Goal: Task Accomplishment & Management: Manage account settings

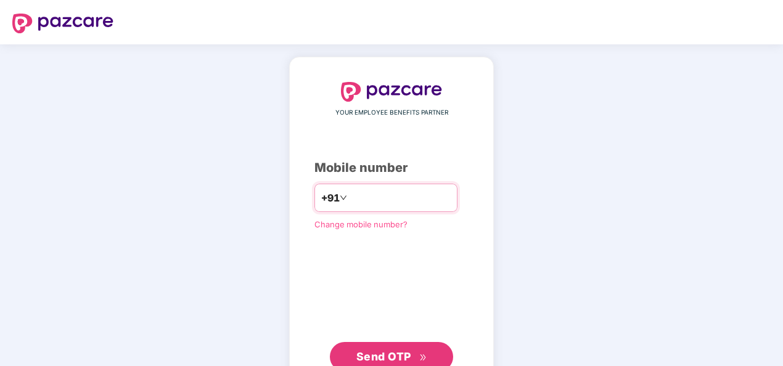
click at [389, 187] on div "+91" at bounding box center [385, 198] width 143 height 28
click at [378, 200] on input "number" at bounding box center [399, 198] width 101 height 20
click at [349, 197] on input "number" at bounding box center [399, 198] width 101 height 20
type input "**********"
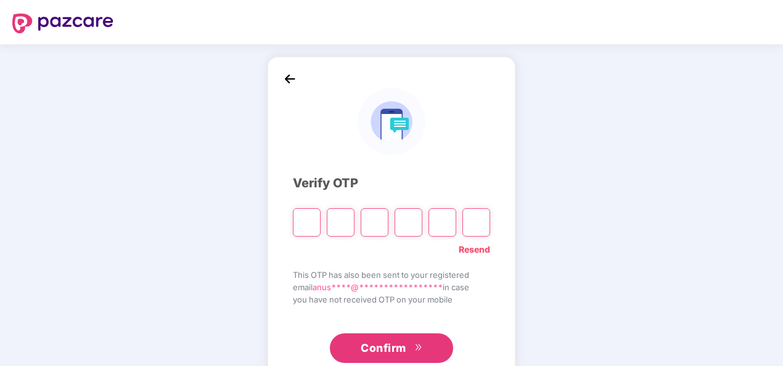
type input "*"
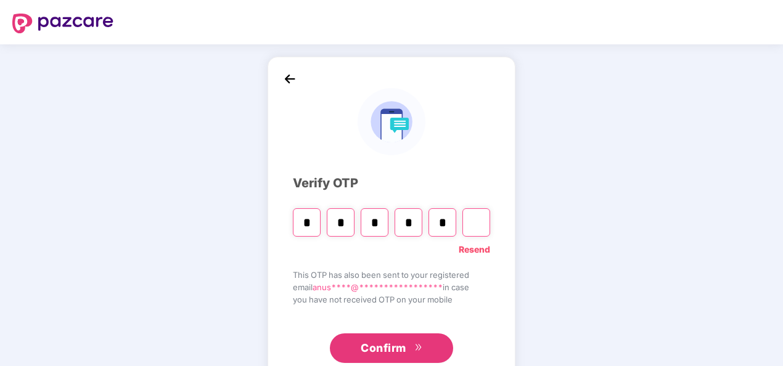
type input "*"
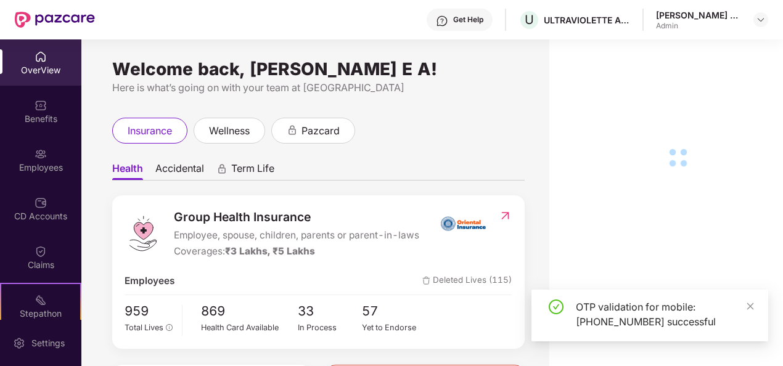
click at [51, 157] on div "Employees" at bounding box center [40, 160] width 81 height 46
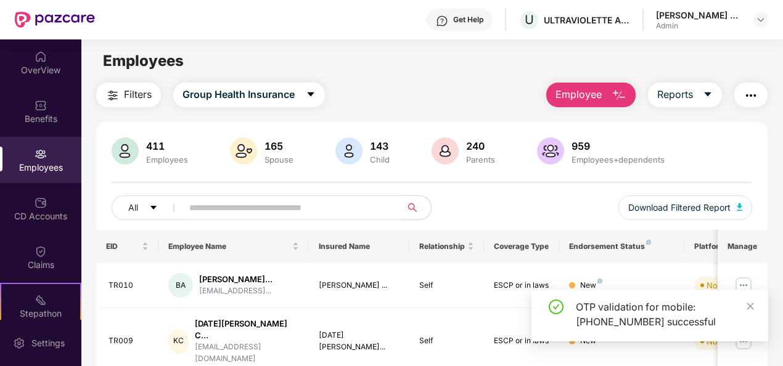
click at [254, 207] on input "text" at bounding box center [286, 207] width 195 height 18
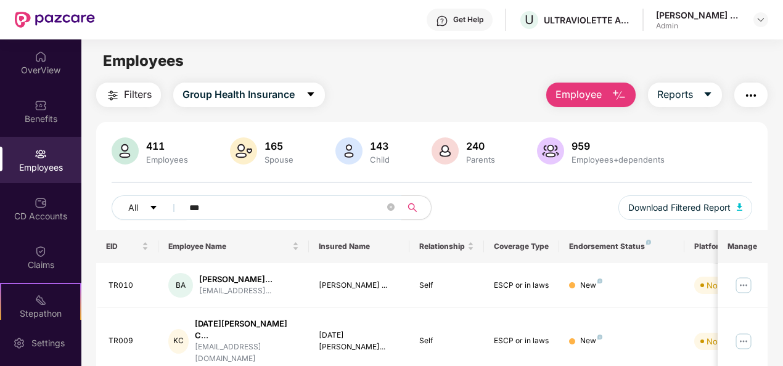
type input "***"
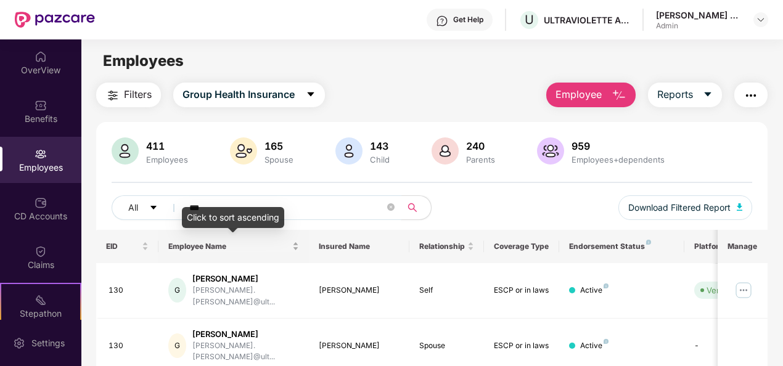
scroll to position [62, 0]
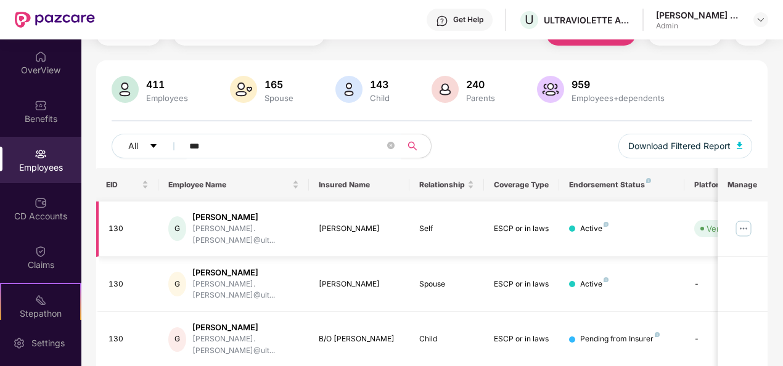
click at [740, 226] on img at bounding box center [743, 229] width 20 height 20
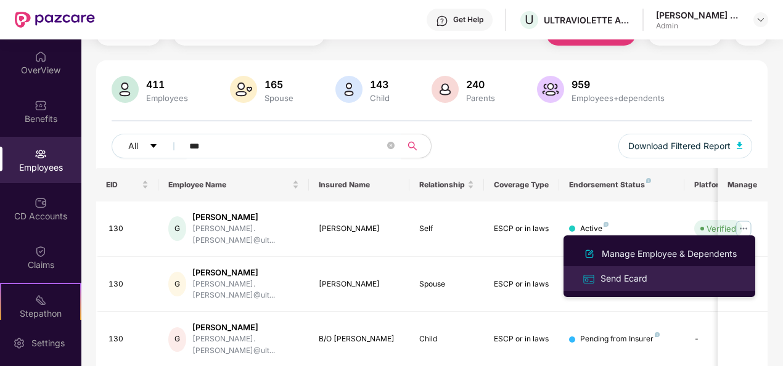
click at [632, 275] on div "Send Ecard" at bounding box center [624, 279] width 52 height 14
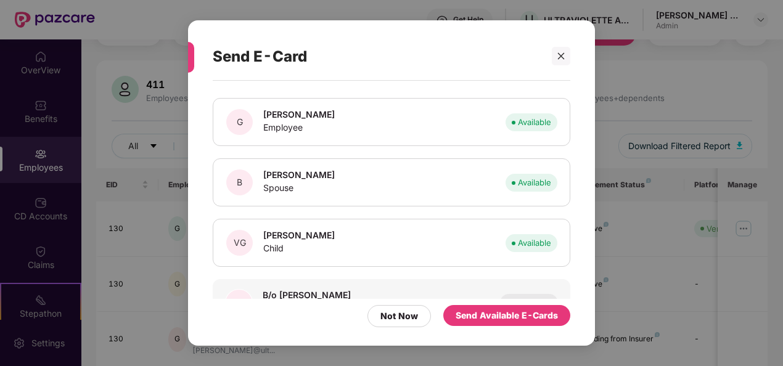
scroll to position [98, 0]
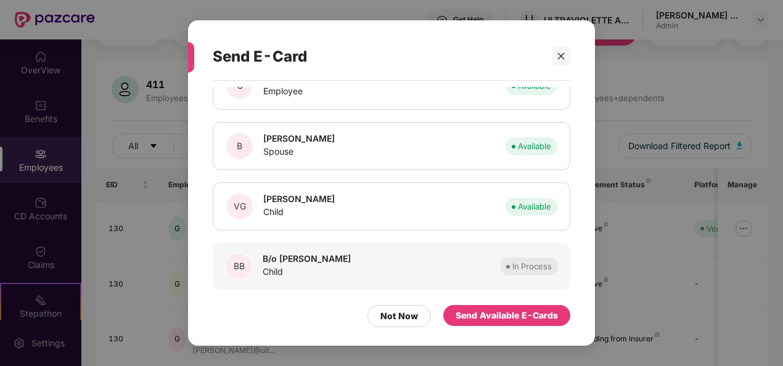
click at [525, 263] on div "In Process" at bounding box center [531, 266] width 39 height 12
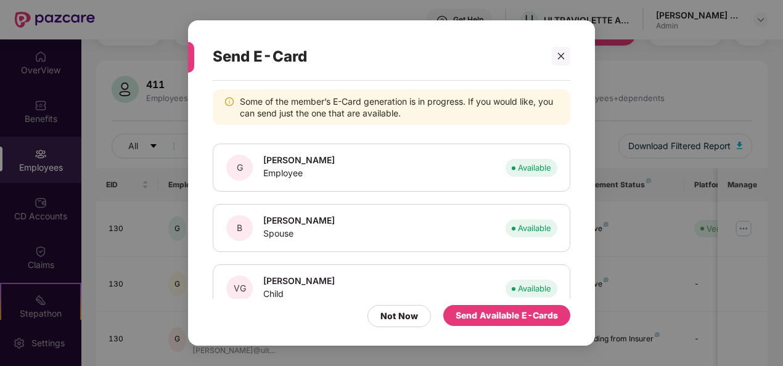
scroll to position [0, 0]
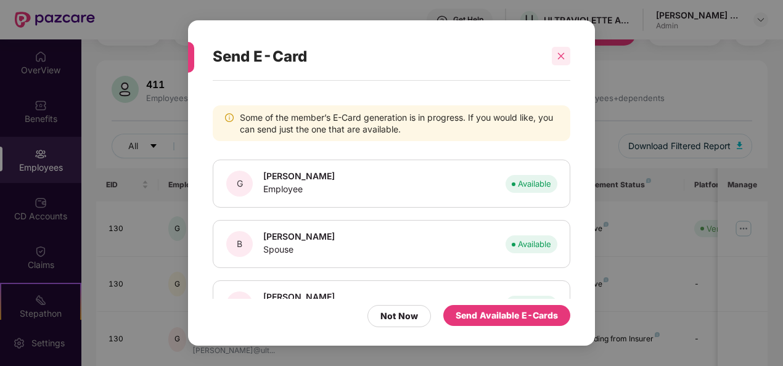
click at [556, 57] on div at bounding box center [560, 56] width 18 height 18
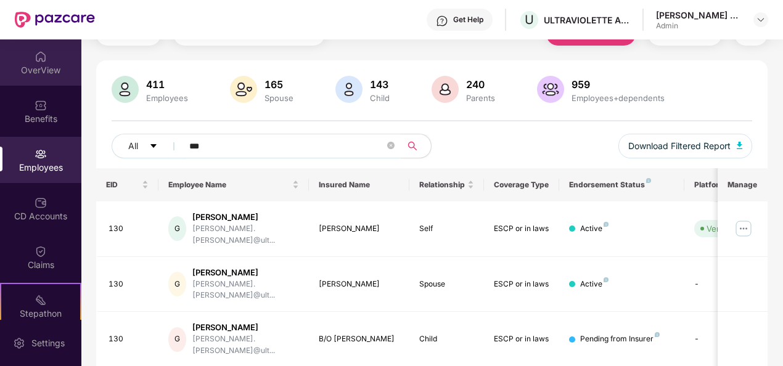
click at [26, 76] on div "OverView" at bounding box center [40, 70] width 81 height 12
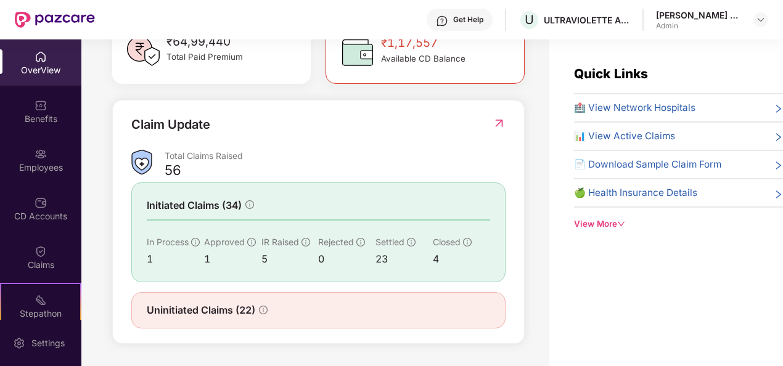
scroll to position [39, 0]
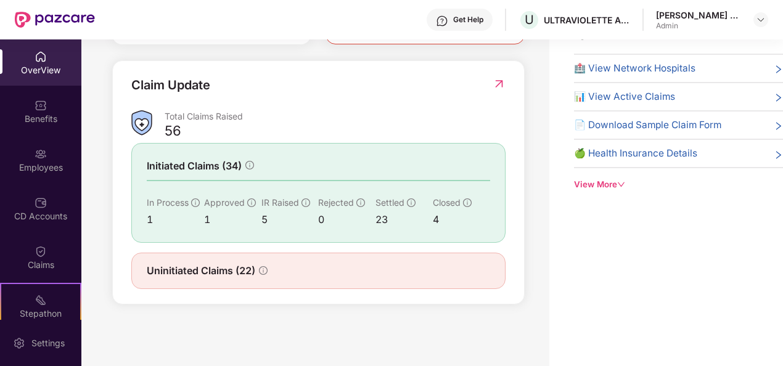
drag, startPoint x: 157, startPoint y: 215, endPoint x: 168, endPoint y: 234, distance: 21.6
click at [157, 215] on div "1" at bounding box center [175, 219] width 57 height 15
click at [52, 85] on div "OverView" at bounding box center [40, 62] width 81 height 46
click at [51, 72] on div "OverView" at bounding box center [40, 70] width 81 height 12
click at [43, 121] on div "Benefits" at bounding box center [40, 119] width 81 height 12
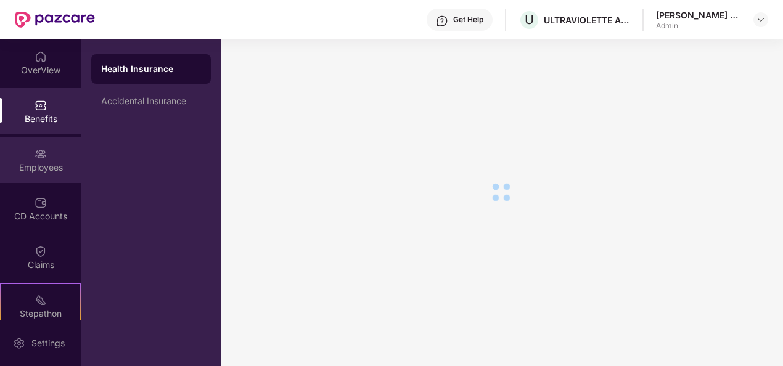
click at [41, 161] on div "Employees" at bounding box center [40, 167] width 81 height 12
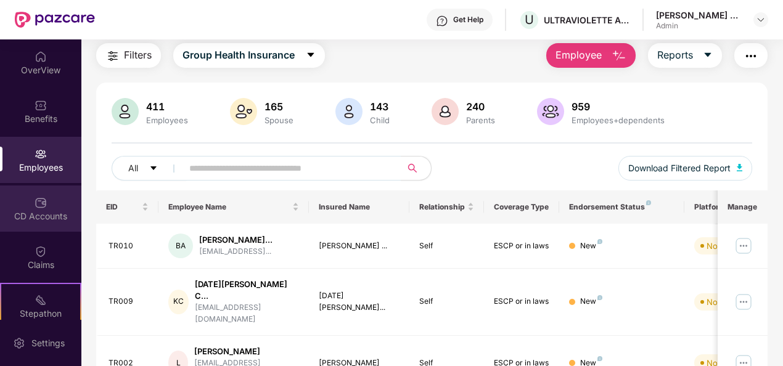
click at [23, 202] on div "CD Accounts" at bounding box center [40, 208] width 81 height 46
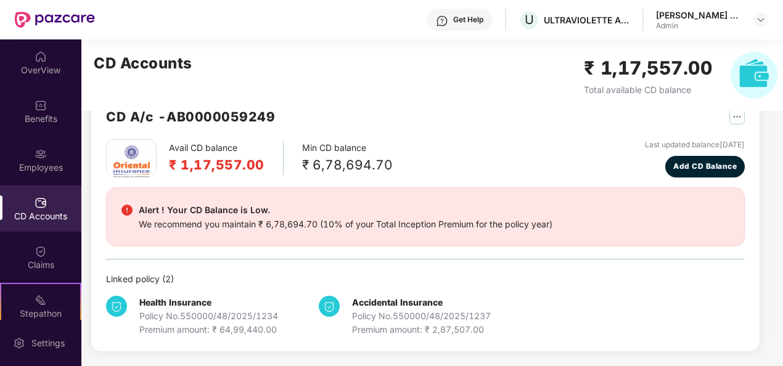
scroll to position [33, 0]
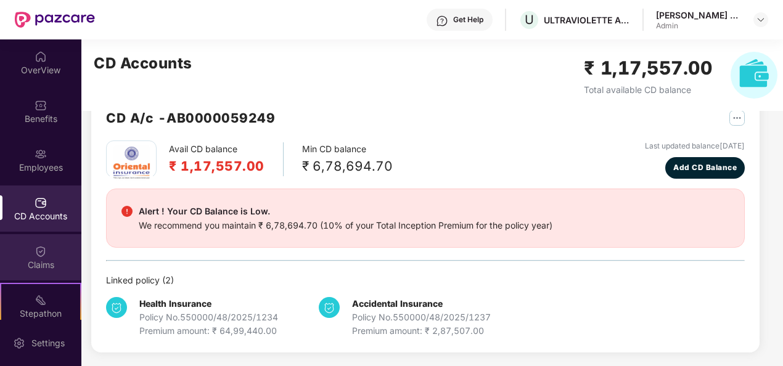
click at [35, 257] on img at bounding box center [41, 251] width 12 height 12
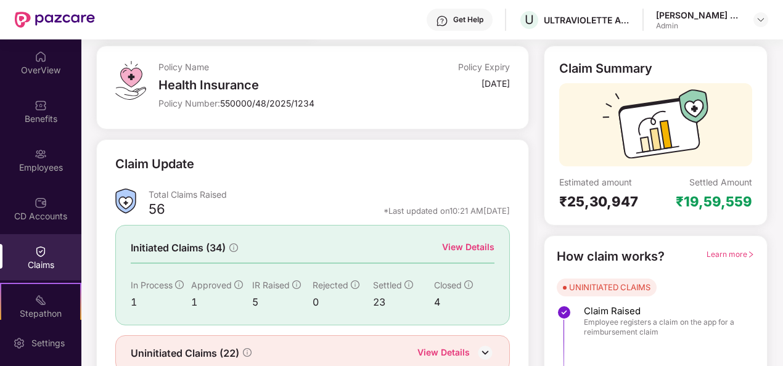
scroll to position [116, 0]
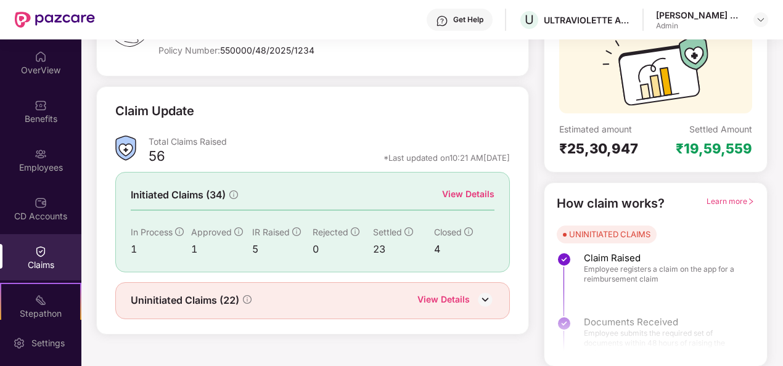
click at [481, 189] on div "View Details" at bounding box center [468, 194] width 52 height 14
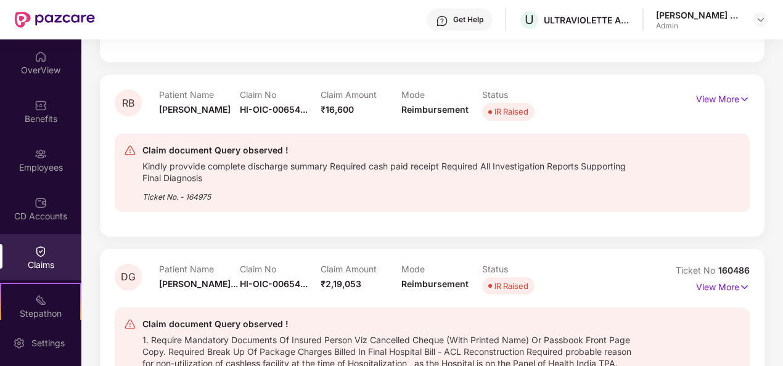
scroll to position [0, 0]
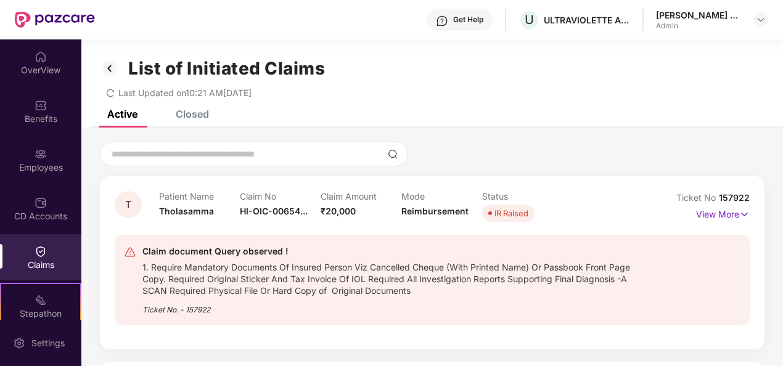
click at [32, 264] on div "Claims" at bounding box center [40, 265] width 81 height 12
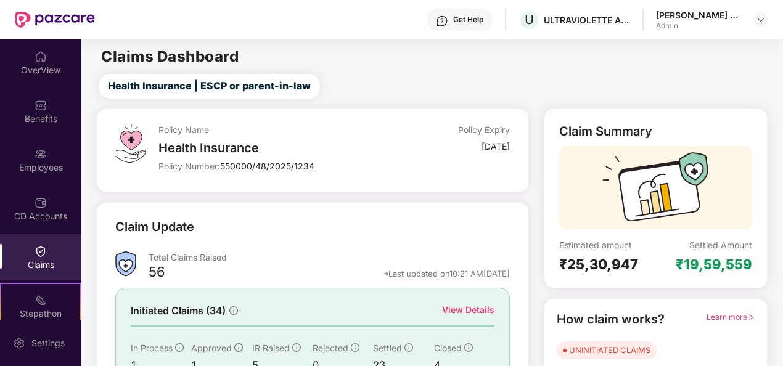
scroll to position [116, 0]
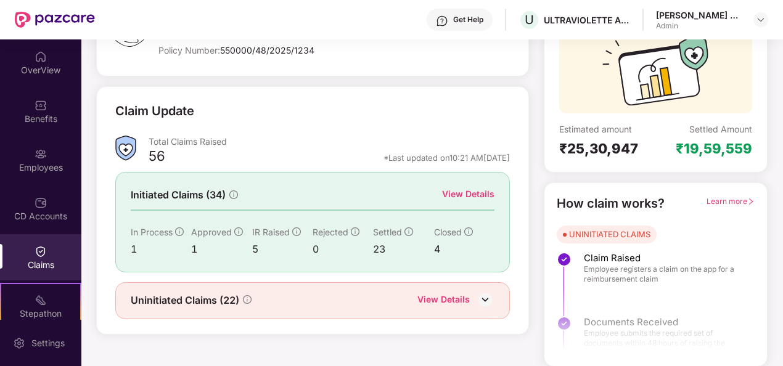
click at [470, 195] on div "View Details" at bounding box center [468, 194] width 52 height 14
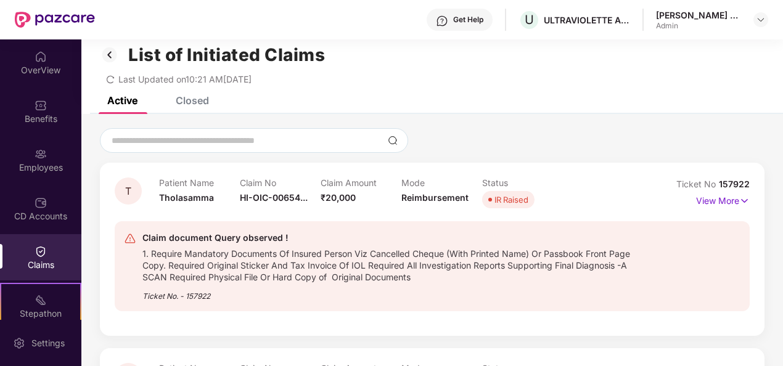
scroll to position [0, 0]
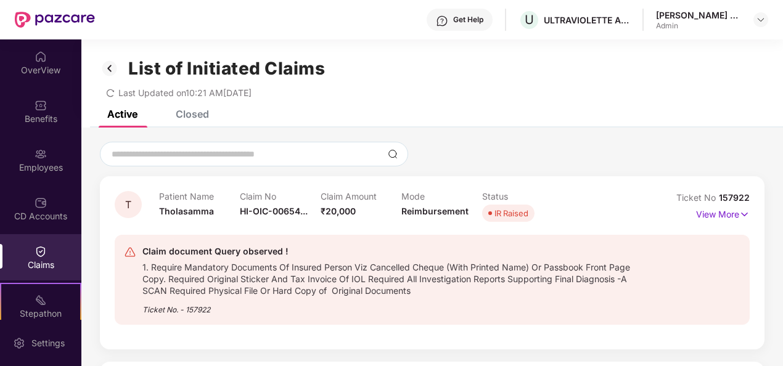
click at [193, 114] on div "Closed" at bounding box center [192, 114] width 33 height 12
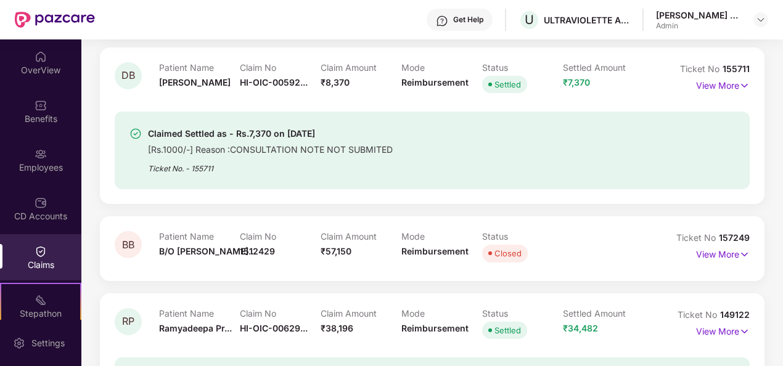
scroll to position [924, 0]
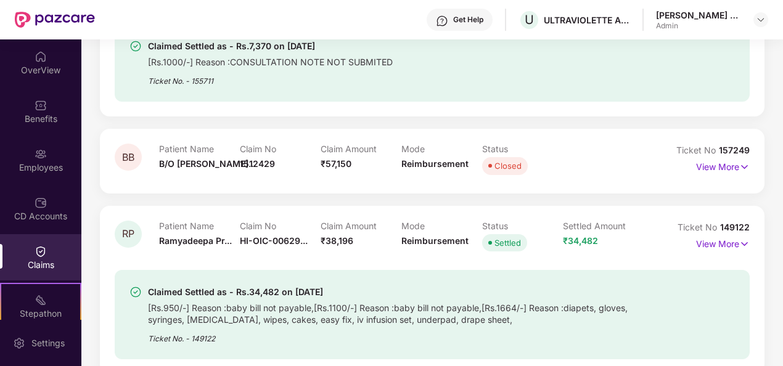
click at [749, 163] on div "BB Patient Name B/O [PERSON_NAME]... Claim No 1512429 Claim Amount ₹57,150 Mode…" at bounding box center [432, 161] width 664 height 64
click at [737, 168] on p "View More" at bounding box center [723, 165] width 54 height 17
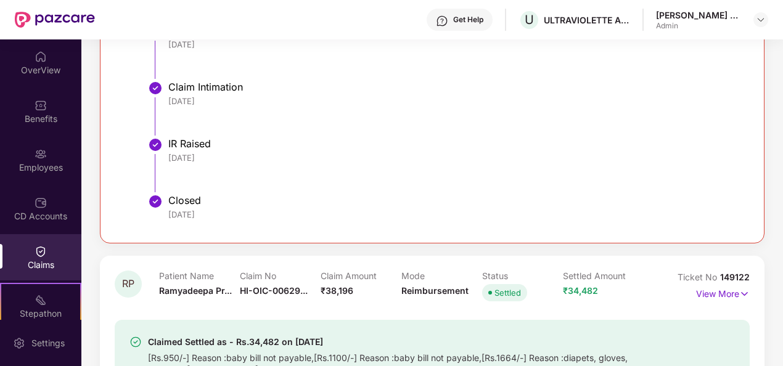
scroll to position [1417, 0]
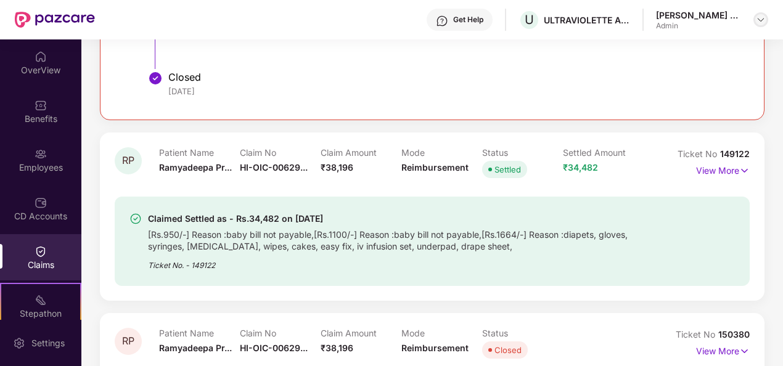
click at [759, 21] on img at bounding box center [760, 20] width 10 height 10
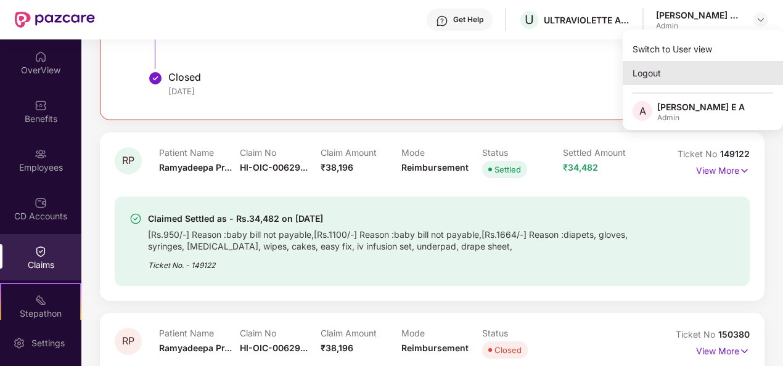
click at [704, 64] on div "Logout" at bounding box center [702, 73] width 160 height 24
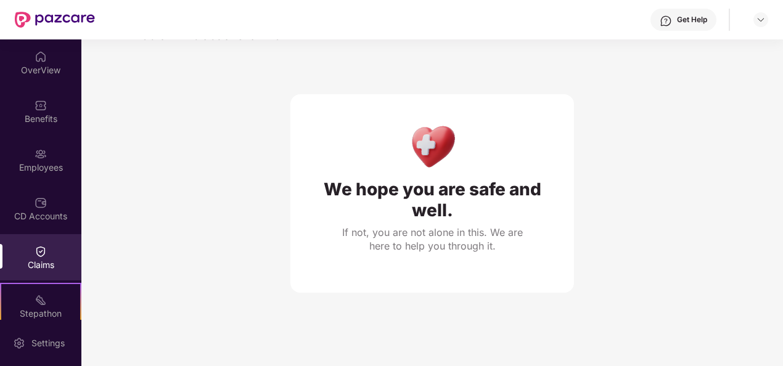
scroll to position [39, 0]
